Goal: Information Seeking & Learning: Learn about a topic

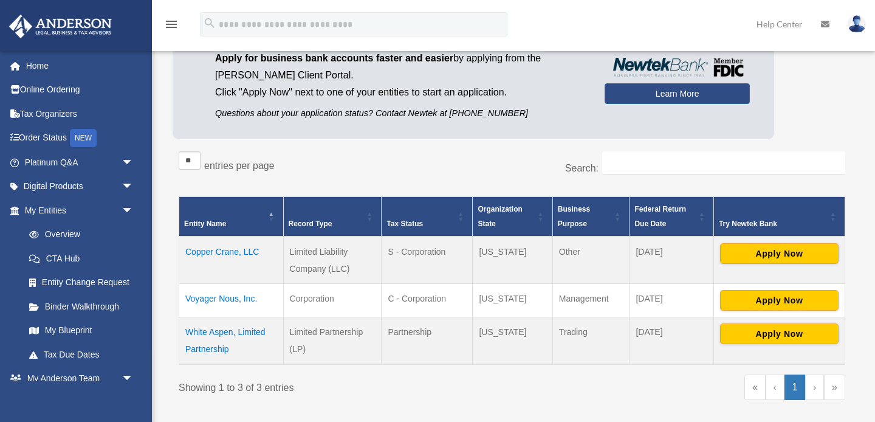
scroll to position [109, 0]
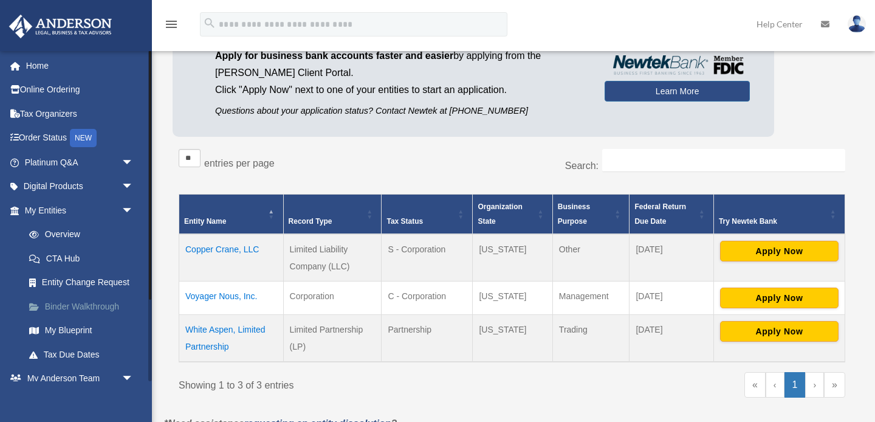
click at [98, 306] on link "Binder Walkthrough" at bounding box center [84, 306] width 135 height 24
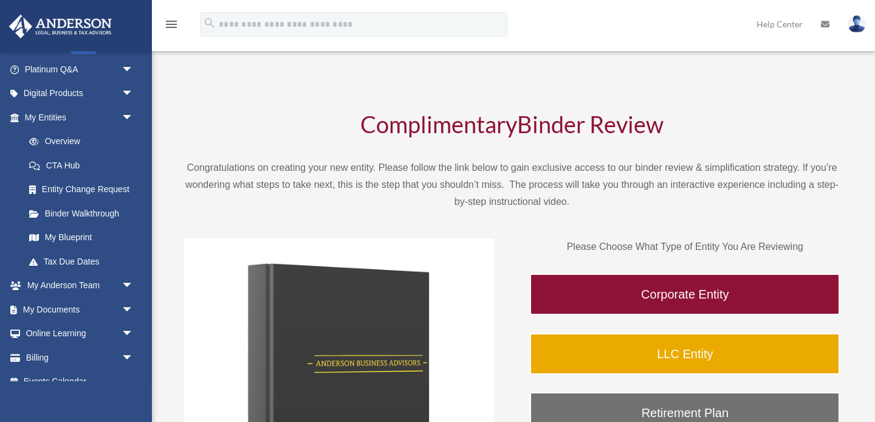
scroll to position [108, 0]
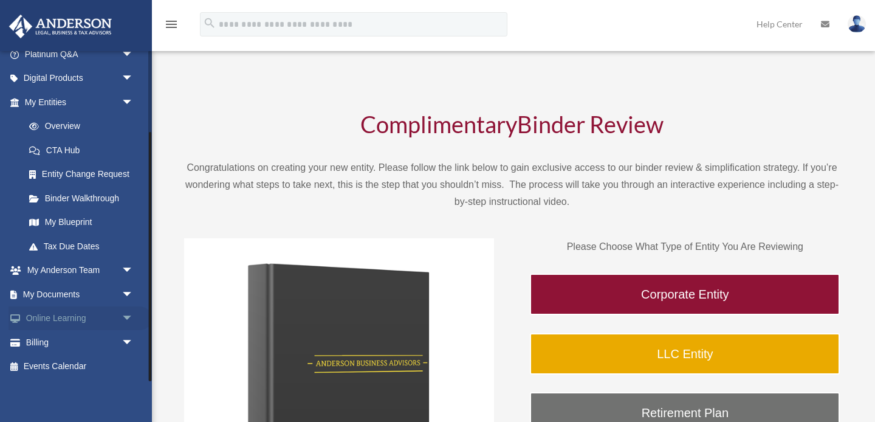
click at [70, 318] on link "Online Learning arrow_drop_down" at bounding box center [80, 318] width 143 height 24
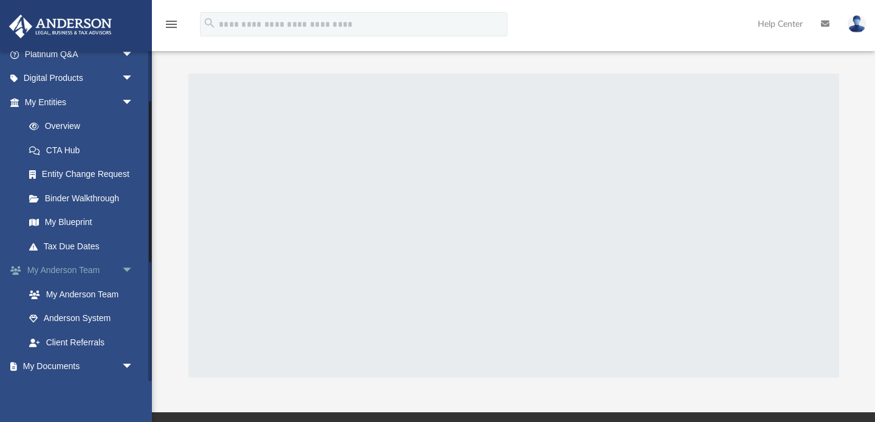
scroll to position [109, 0]
click at [64, 366] on link "My Documents arrow_drop_down" at bounding box center [80, 366] width 143 height 24
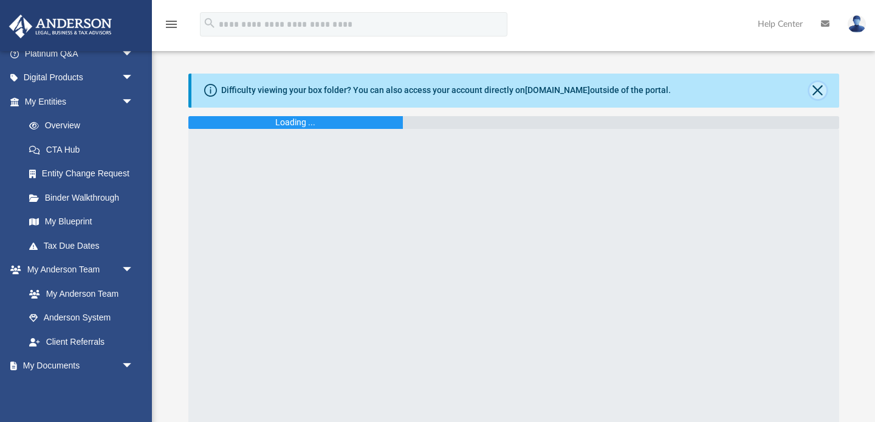
click at [820, 89] on button "Close" at bounding box center [817, 90] width 17 height 17
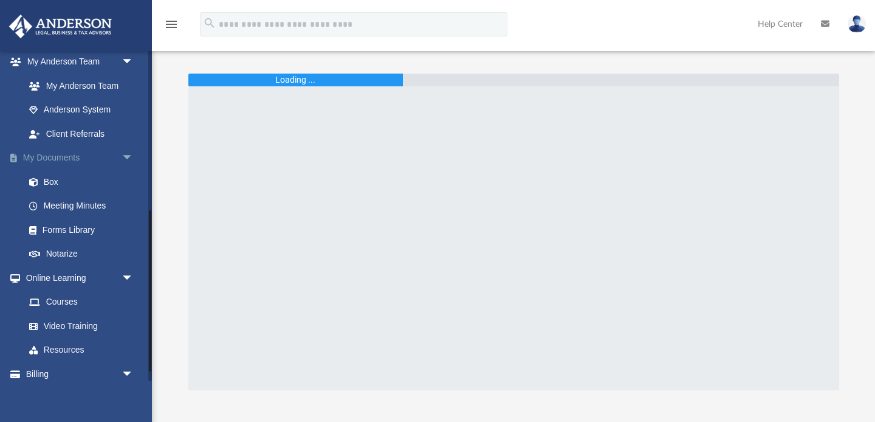
scroll to position [348, 0]
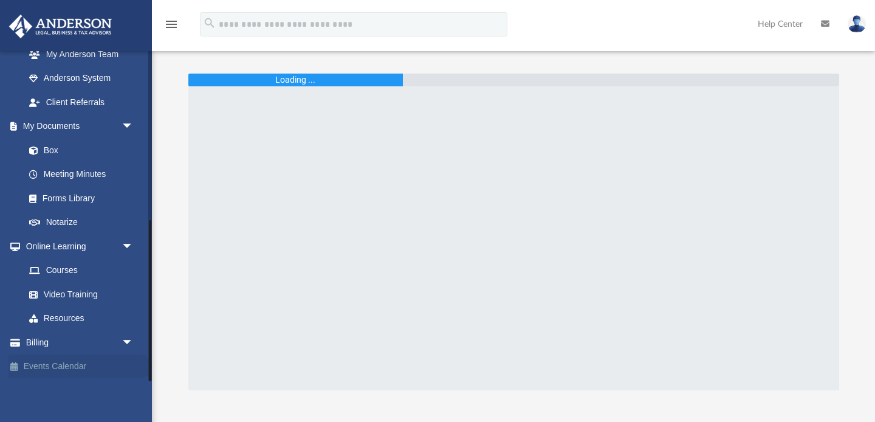
click at [39, 364] on link "Events Calendar" at bounding box center [80, 366] width 143 height 24
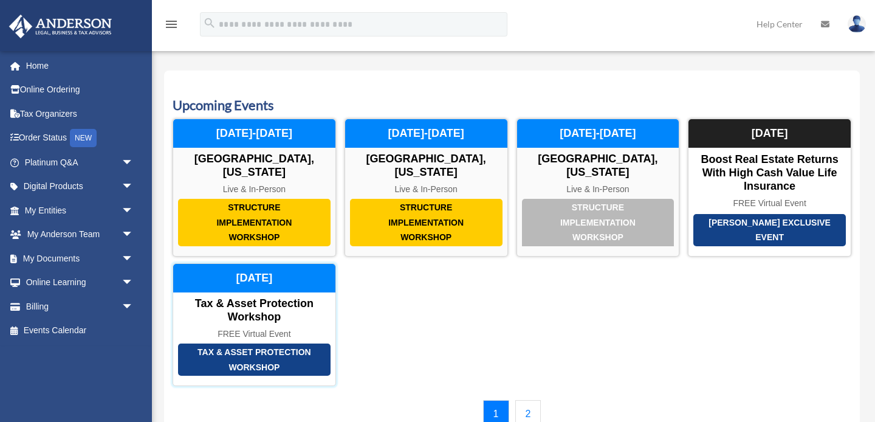
click at [258, 360] on div "Tax & Asset Protection Workshop" at bounding box center [254, 359] width 152 height 32
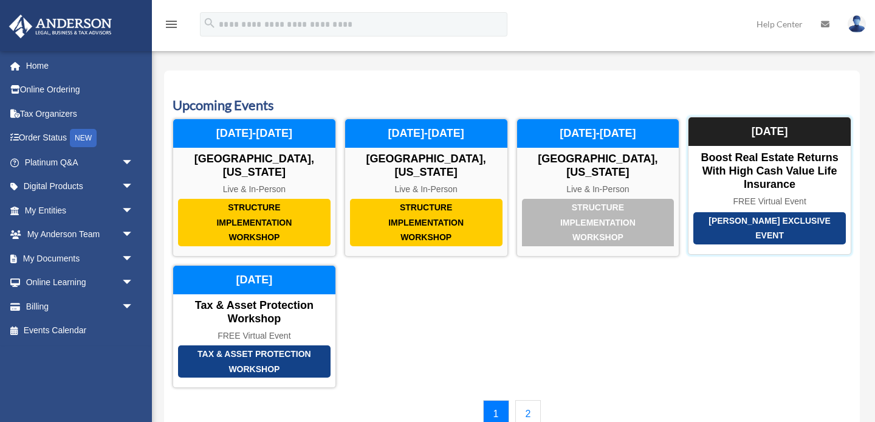
click at [743, 224] on div "Anderson Exclusive Event" at bounding box center [769, 228] width 152 height 32
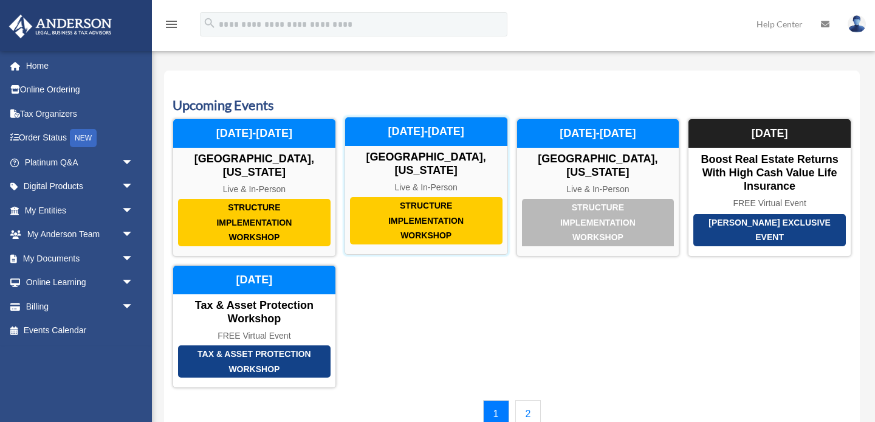
click at [422, 224] on div "Structure Implementation Workshop" at bounding box center [426, 220] width 152 height 47
click at [423, 214] on div "Structure Implementation Workshop" at bounding box center [426, 220] width 152 height 47
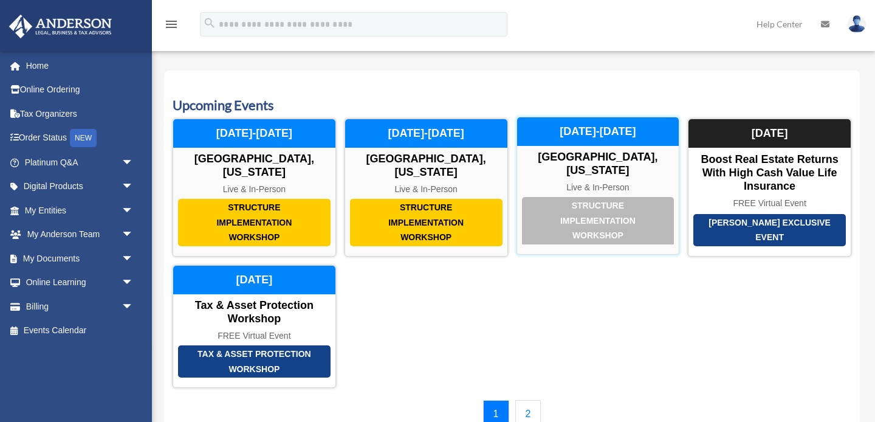
click at [581, 220] on div "Structure Implementation Workshop" at bounding box center [598, 220] width 152 height 47
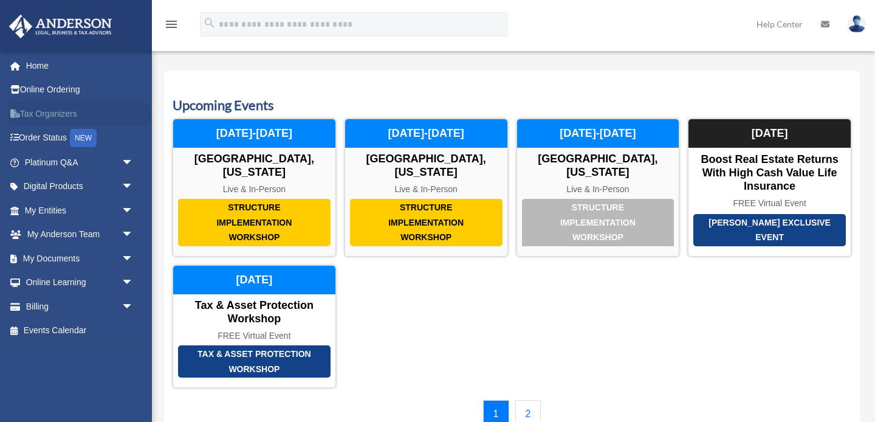
click at [57, 106] on link "Tax Organizers" at bounding box center [80, 113] width 143 height 24
